Goal: Information Seeking & Learning: Learn about a topic

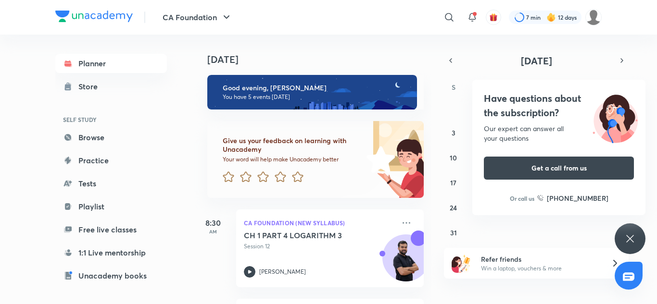
click at [366, 181] on img at bounding box center [379, 159] width 90 height 77
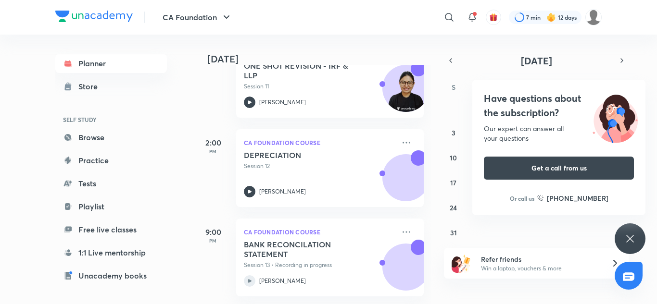
scroll to position [356, 0]
click at [634, 234] on icon at bounding box center [630, 239] width 12 height 12
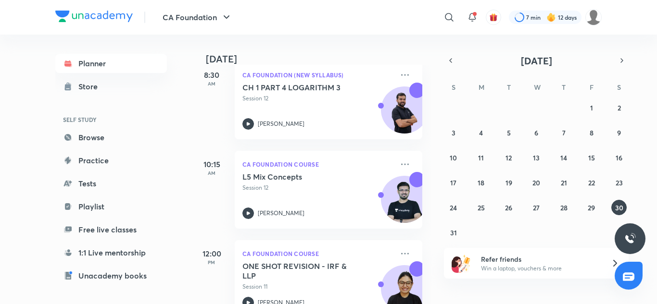
scroll to position [149, 1]
click at [598, 207] on button "29" at bounding box center [591, 207] width 15 height 15
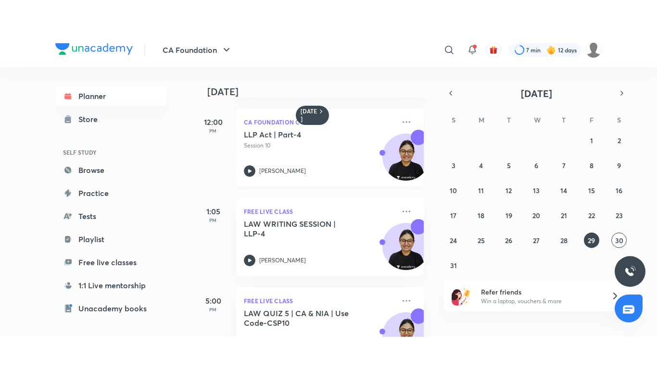
scroll to position [180, 0]
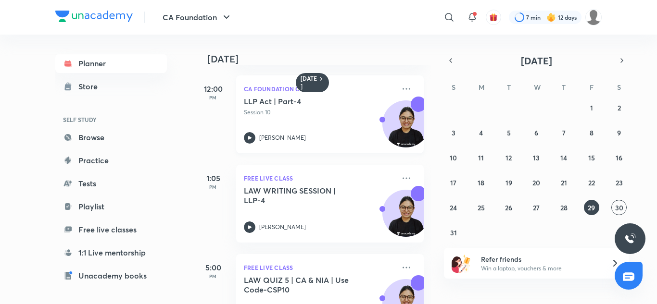
click at [347, 103] on h5 "LLP Act | Part-4" at bounding box center [304, 102] width 120 height 10
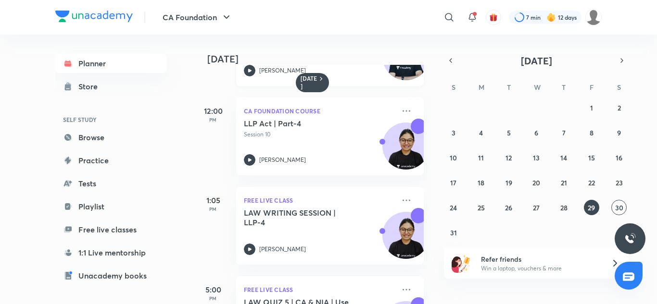
scroll to position [223, 0]
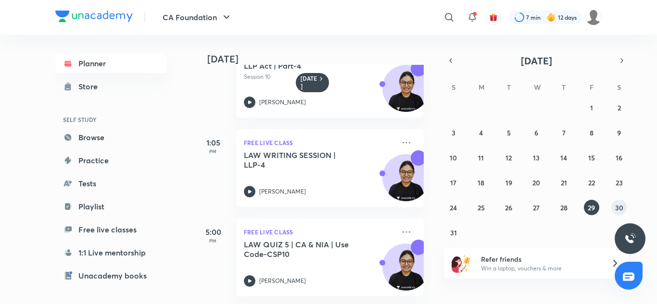
click at [619, 204] on abbr "30" at bounding box center [619, 207] width 8 height 9
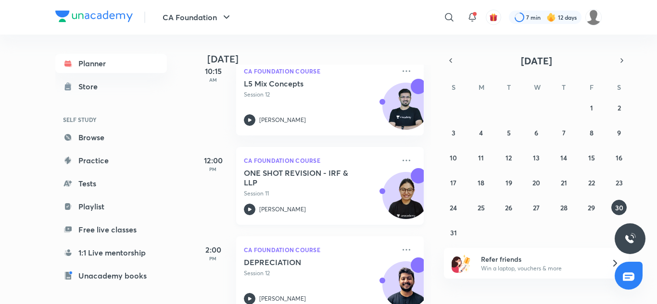
scroll to position [241, 0]
click at [319, 175] on h5 "ONE SHOT REVISION - IRF & LLP" at bounding box center [304, 178] width 120 height 19
click at [306, 177] on h5 "ONE SHOT REVISION - IRF & LLP" at bounding box center [304, 178] width 120 height 19
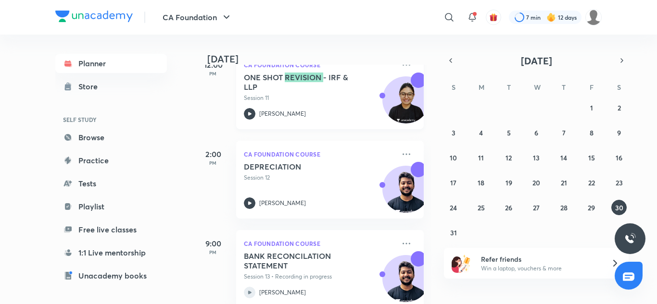
scroll to position [356, 0]
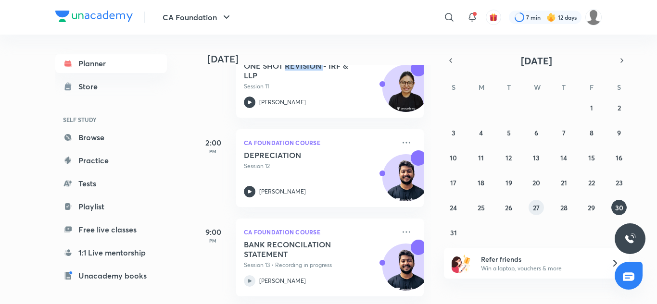
click at [537, 205] on abbr "27" at bounding box center [536, 207] width 7 height 9
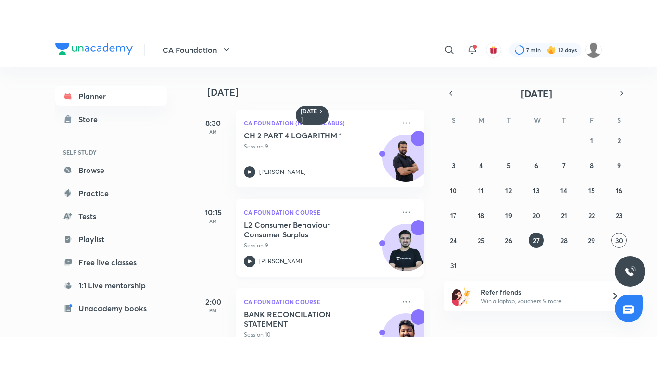
scroll to position [44, 0]
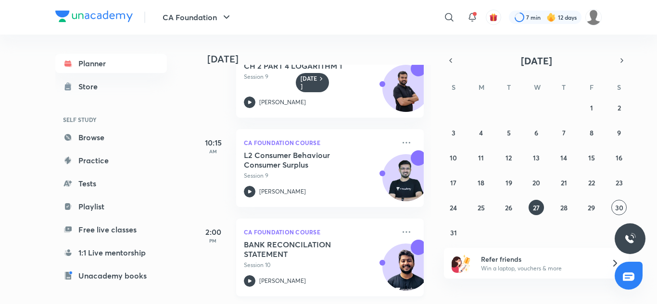
click at [324, 261] on p "Session 10" at bounding box center [319, 265] width 151 height 9
